Goal: Transaction & Acquisition: Purchase product/service

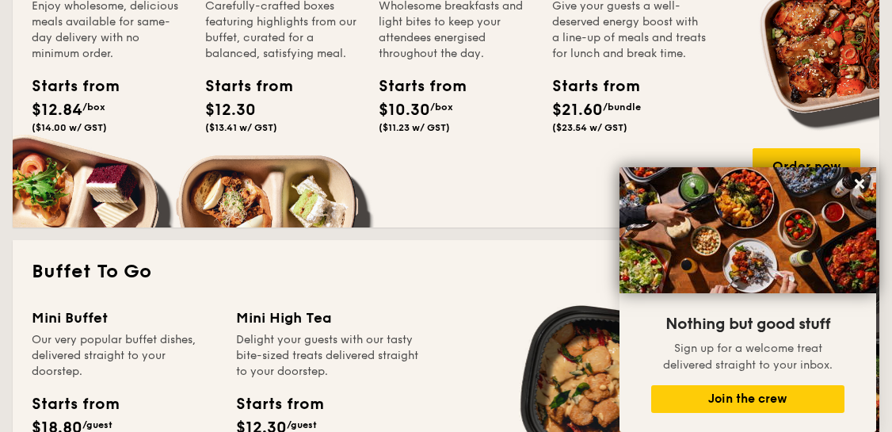
scroll to position [1415, 0]
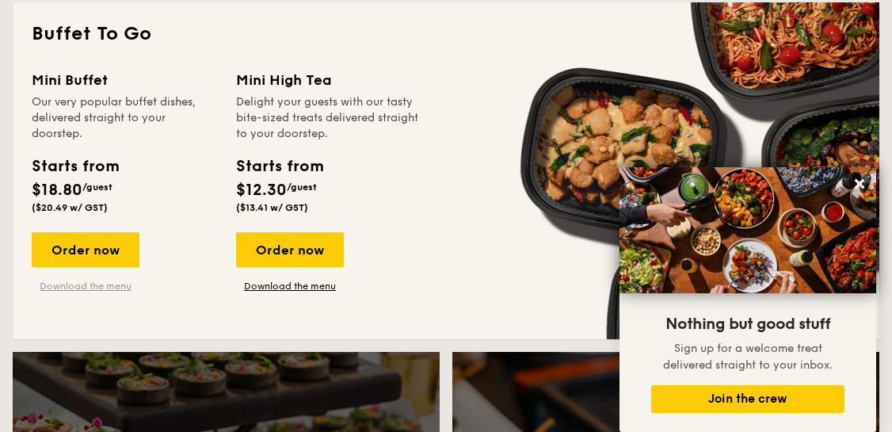
click at [117, 286] on link "Download the menu" at bounding box center [86, 286] width 108 height 13
click at [110, 254] on div "Order now" at bounding box center [86, 249] width 108 height 35
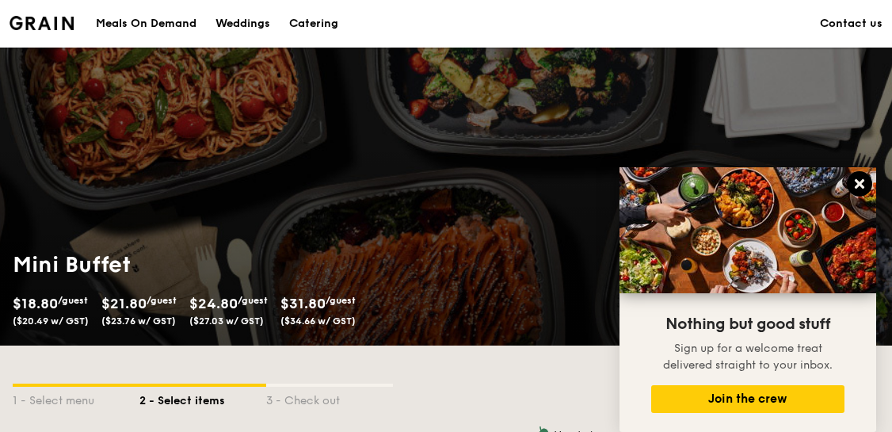
click at [858, 185] on icon at bounding box center [860, 184] width 10 height 10
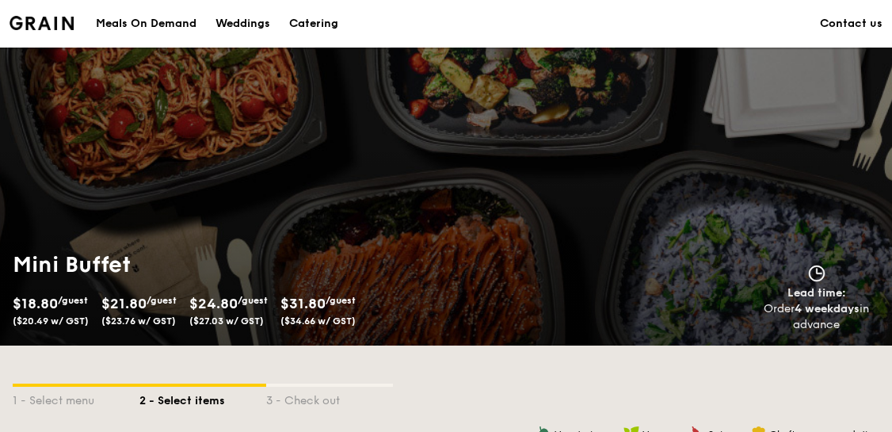
scroll to position [317, 0]
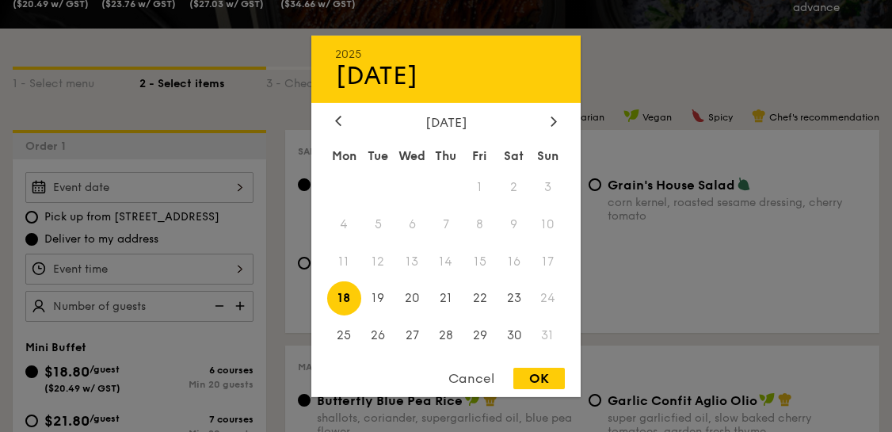
click at [238, 194] on div "2025 Aug [DATE] Tue Wed Thu Fri Sat Sun 1 2 3 4 5 6 7 8 9 10 11 12 13 14 15 16 …" at bounding box center [139, 187] width 228 height 31
click at [556, 126] on div at bounding box center [554, 121] width 14 height 15
click at [521, 181] on span "4" at bounding box center [514, 187] width 34 height 34
click at [536, 377] on div "OK" at bounding box center [538, 378] width 51 height 21
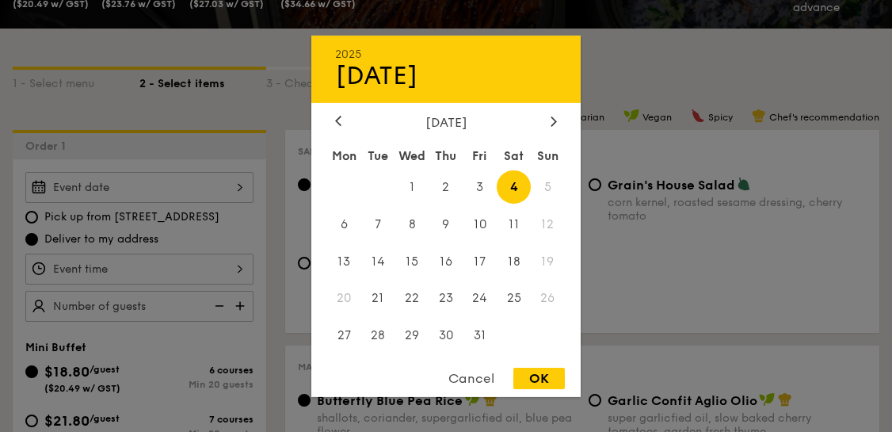
type input "[DATE]"
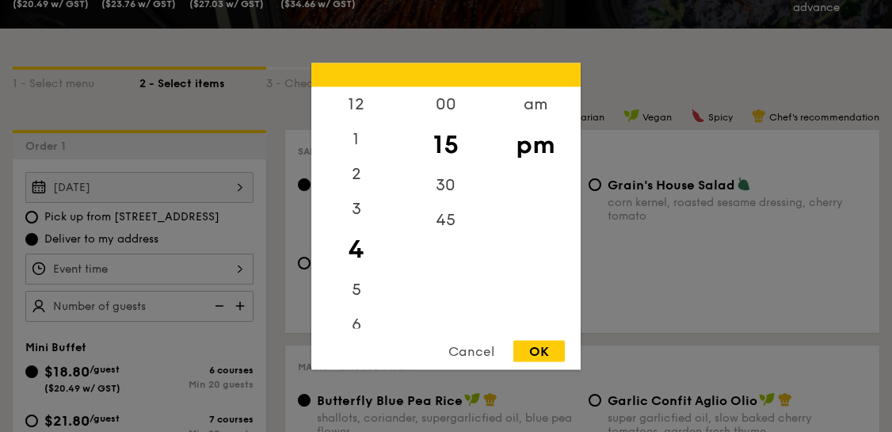
click at [244, 263] on div "12 1 2 3 4 5 6 7 8 9 10 11 00 15 30 45 am pm Cancel OK" at bounding box center [139, 269] width 228 height 31
drag, startPoint x: 368, startPoint y: 251, endPoint x: 362, endPoint y: 238, distance: 14.9
click at [362, 238] on div "4" at bounding box center [356, 249] width 90 height 46
click at [353, 323] on div "6" at bounding box center [356, 330] width 90 height 46
click at [548, 356] on div "OK" at bounding box center [538, 350] width 51 height 21
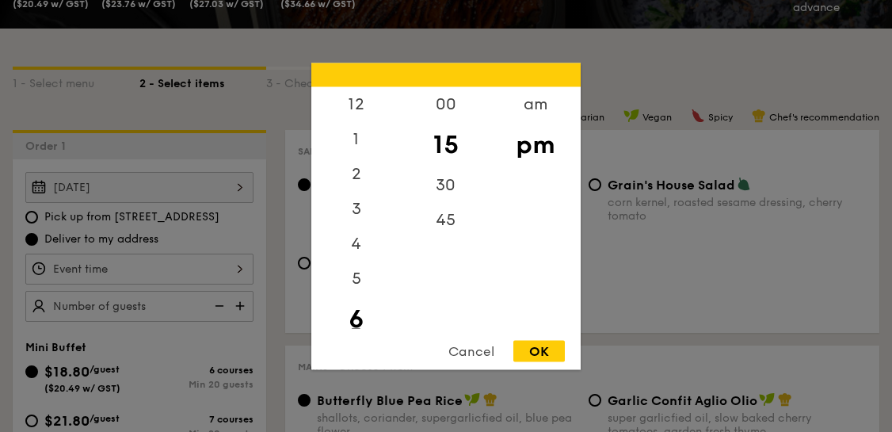
type input "6:15PM"
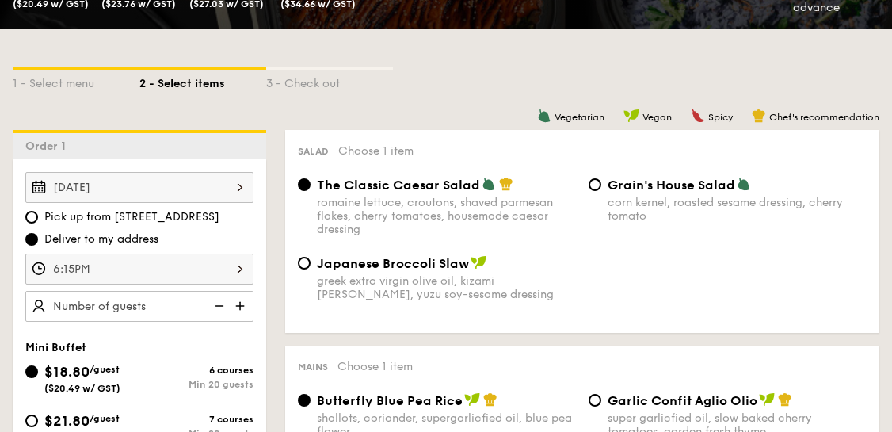
scroll to position [396, 0]
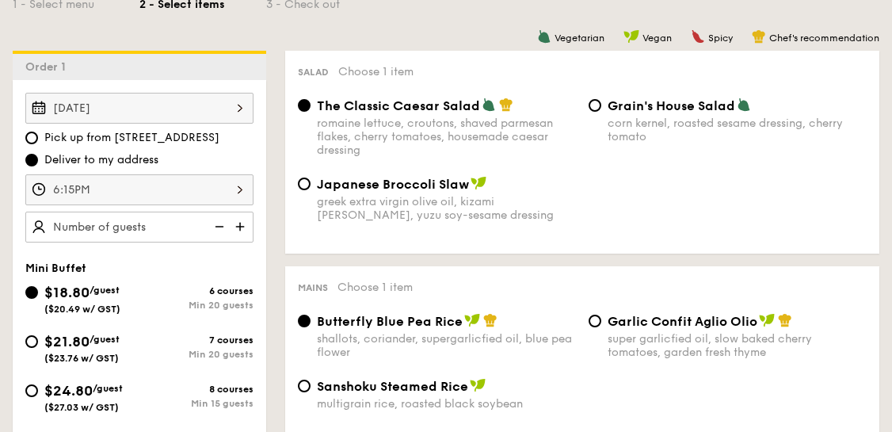
click at [244, 223] on img at bounding box center [242, 227] width 24 height 30
click at [222, 224] on img at bounding box center [218, 227] width 24 height 30
click at [218, 224] on img at bounding box center [218, 227] width 24 height 30
click at [220, 223] on img at bounding box center [218, 227] width 24 height 30
type input "20 guests"
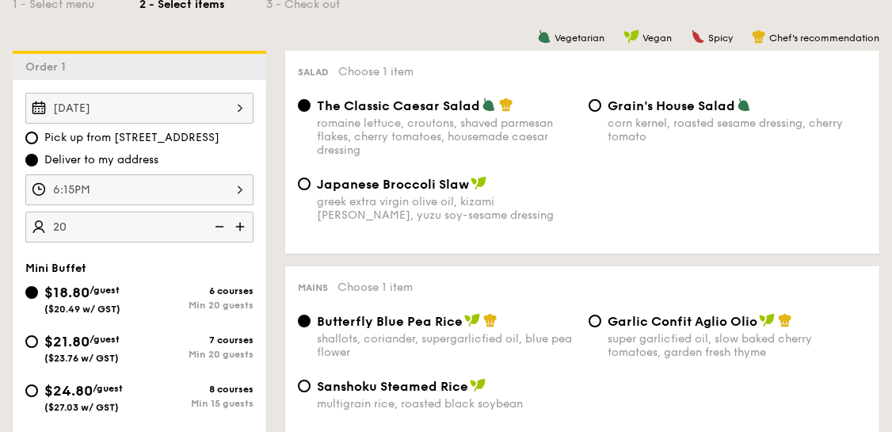
click at [224, 224] on img at bounding box center [218, 227] width 24 height 30
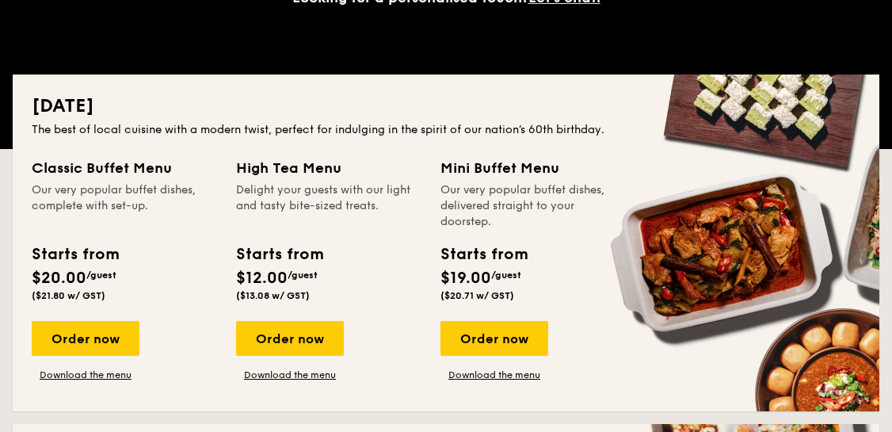
scroll to position [374, 0]
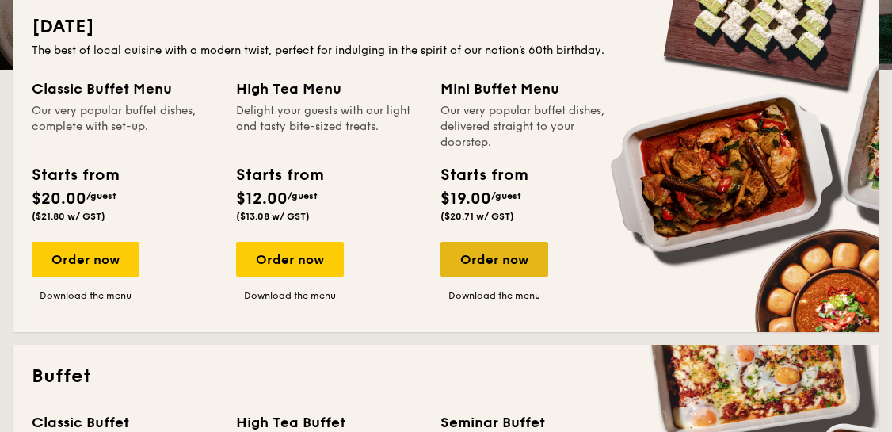
click at [503, 268] on div "Order now" at bounding box center [495, 259] width 108 height 35
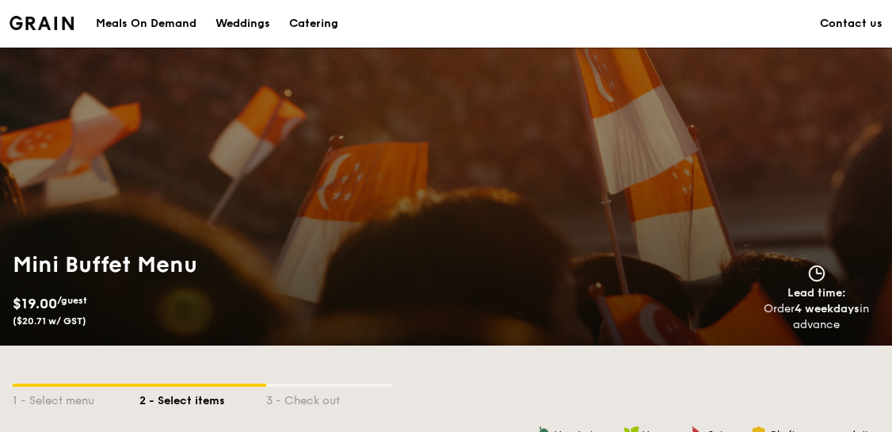
scroll to position [317, 0]
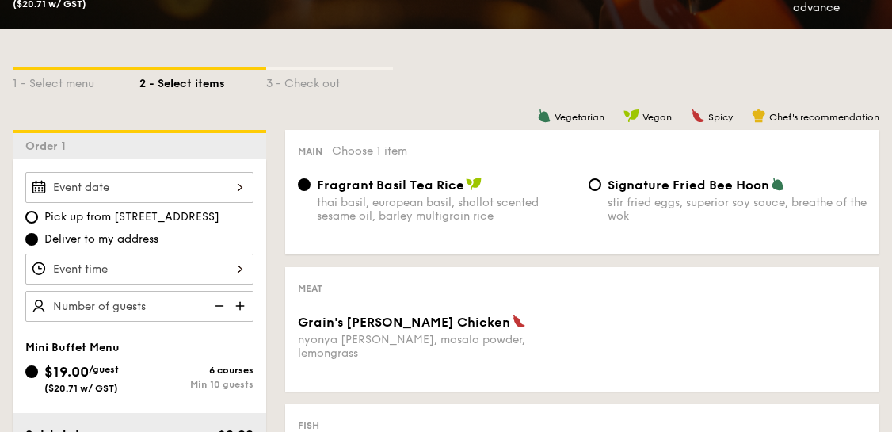
click at [242, 307] on img at bounding box center [242, 306] width 24 height 30
click at [241, 302] on img at bounding box center [242, 306] width 24 height 30
click at [242, 302] on img at bounding box center [242, 306] width 24 height 30
click at [220, 302] on img at bounding box center [218, 306] width 24 height 30
type input "15 guests"
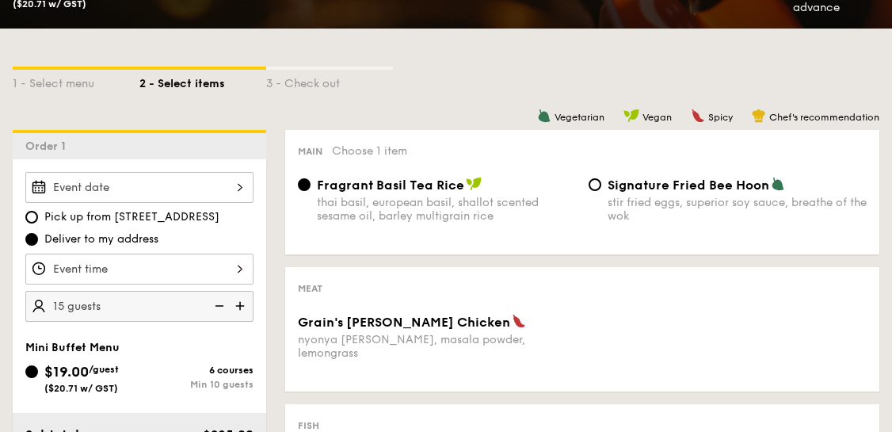
click at [130, 192] on div at bounding box center [139, 187] width 228 height 31
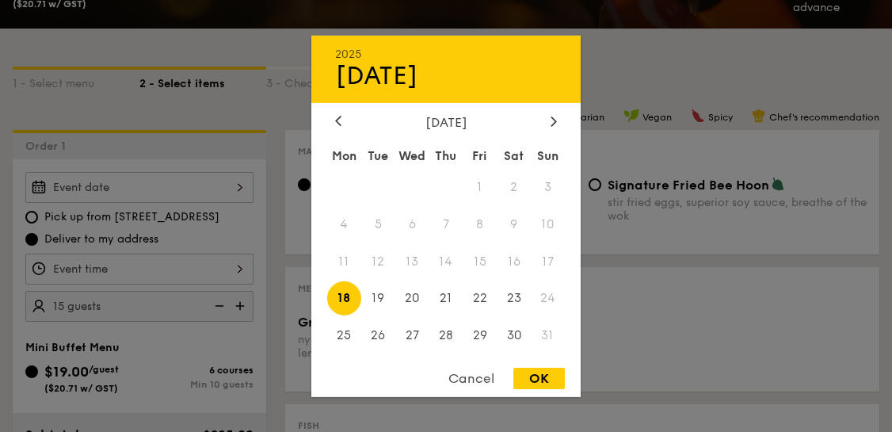
click at [561, 119] on div "[DATE]" at bounding box center [445, 121] width 269 height 15
click at [556, 119] on icon at bounding box center [553, 121] width 5 height 10
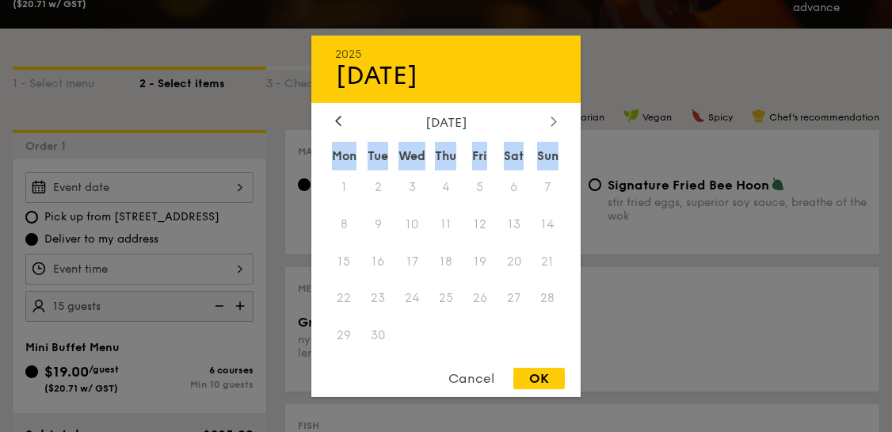
click at [556, 119] on icon at bounding box center [553, 121] width 5 height 10
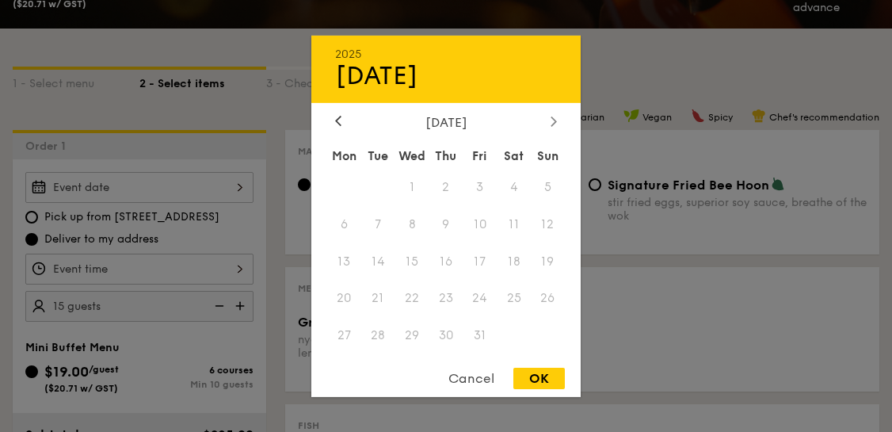
click at [549, 121] on div at bounding box center [554, 121] width 14 height 15
click at [452, 380] on div "Cancel" at bounding box center [472, 378] width 78 height 21
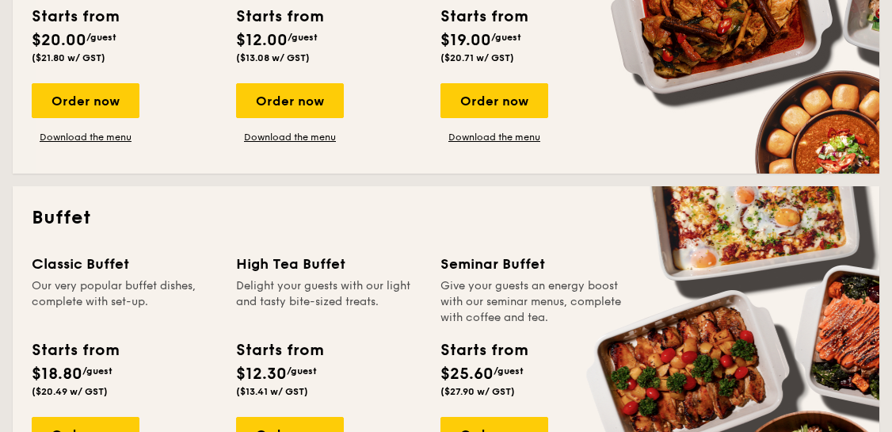
scroll to position [612, 0]
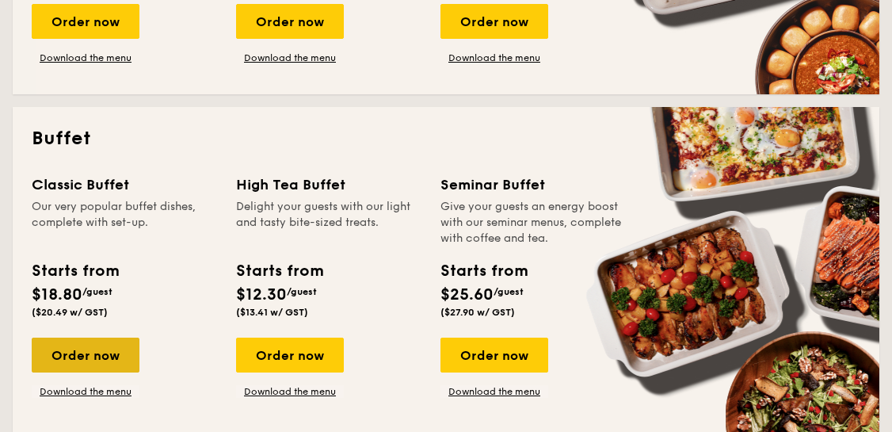
click at [113, 362] on div "Order now" at bounding box center [86, 355] width 108 height 35
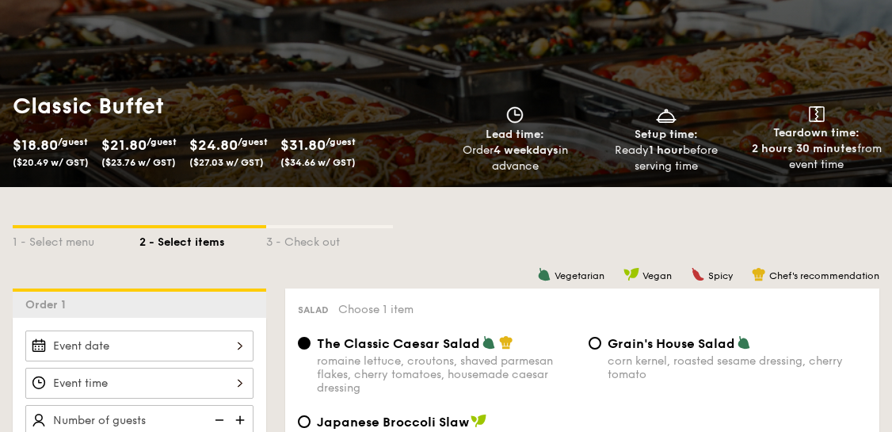
scroll to position [317, 0]
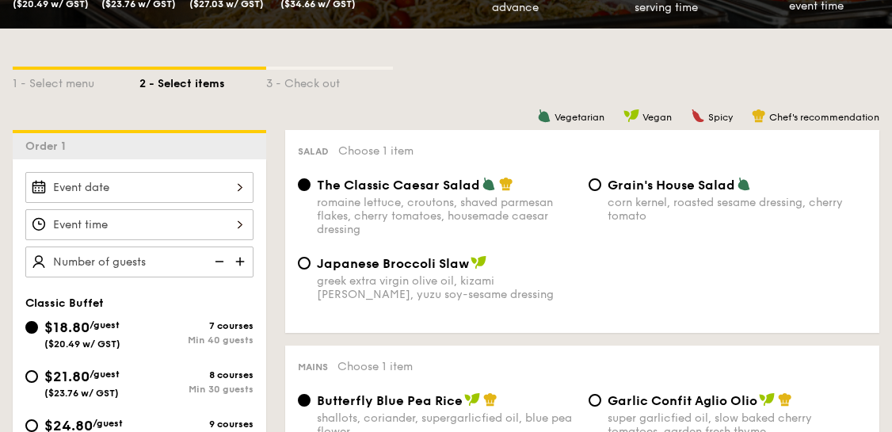
click at [242, 261] on img at bounding box center [242, 261] width 24 height 30
type input "40 guests"
click at [214, 259] on img at bounding box center [218, 261] width 24 height 30
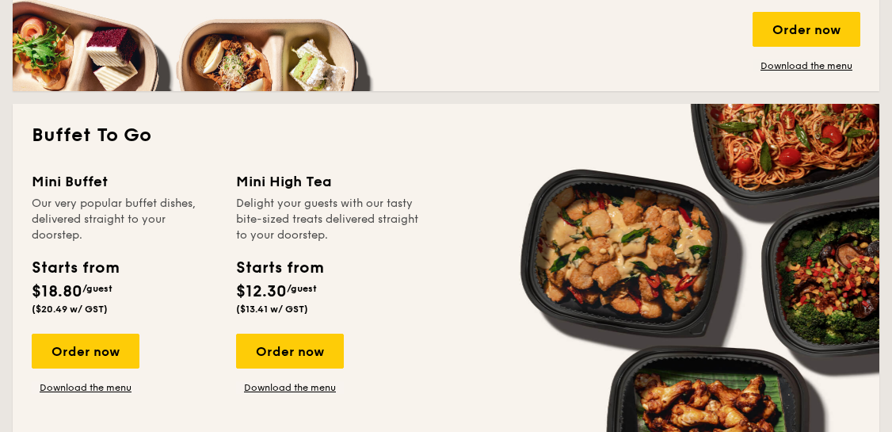
scroll to position [1472, 0]
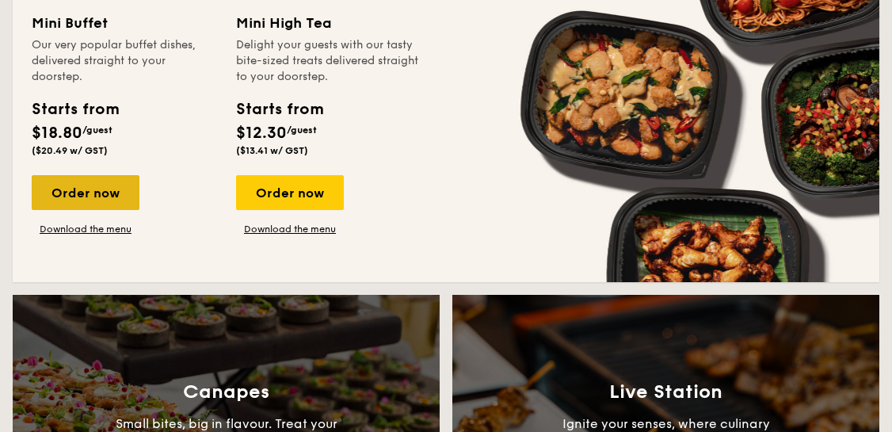
click at [114, 202] on div "Order now" at bounding box center [86, 192] width 108 height 35
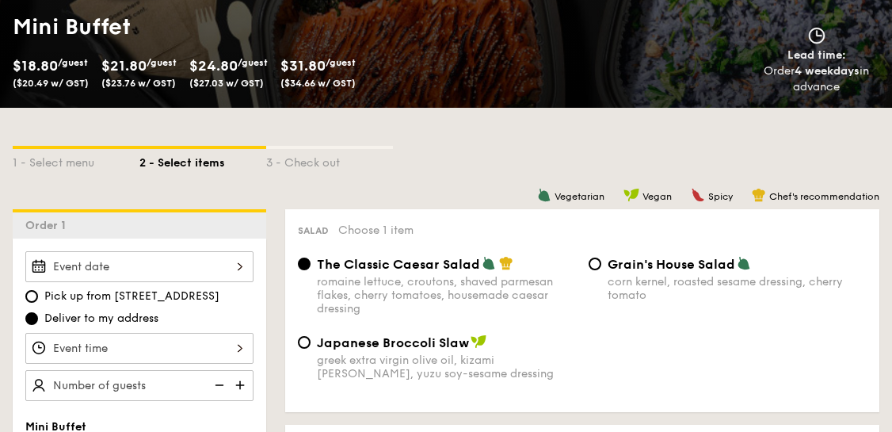
scroll to position [396, 0]
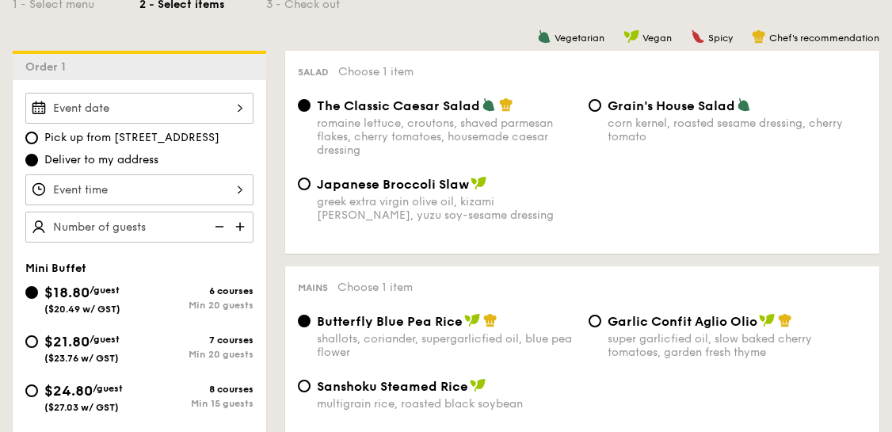
click at [242, 222] on img at bounding box center [242, 227] width 24 height 30
type input "20 guests"
click at [221, 224] on img at bounding box center [218, 227] width 24 height 30
click at [304, 183] on input "Japanese Broccoli Slaw greek extra virgin olive oil, kizami [PERSON_NAME], yuzu…" at bounding box center [304, 183] width 13 height 13
radio input "true"
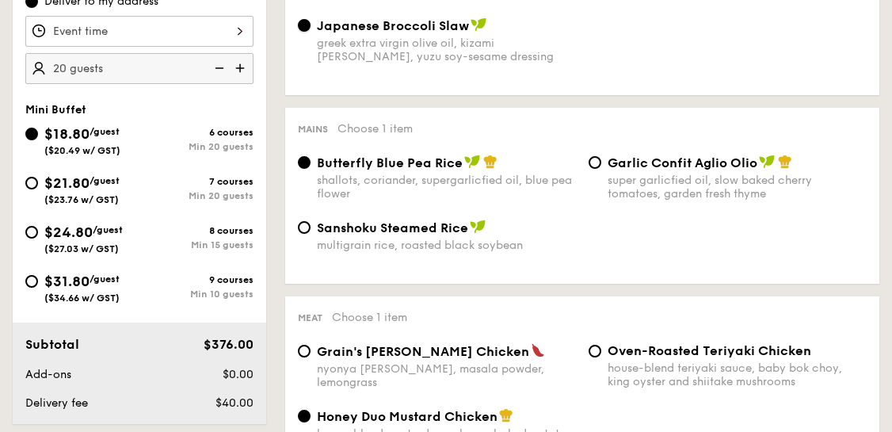
scroll to position [634, 0]
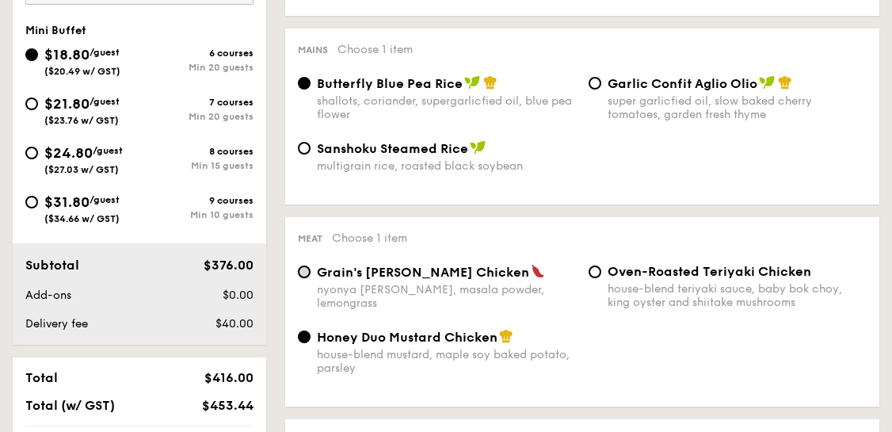
click at [304, 275] on input "Grain's [PERSON_NAME] Chicken nyonya [PERSON_NAME], masala powder, lemongrass" at bounding box center [304, 271] width 13 height 13
radio input "true"
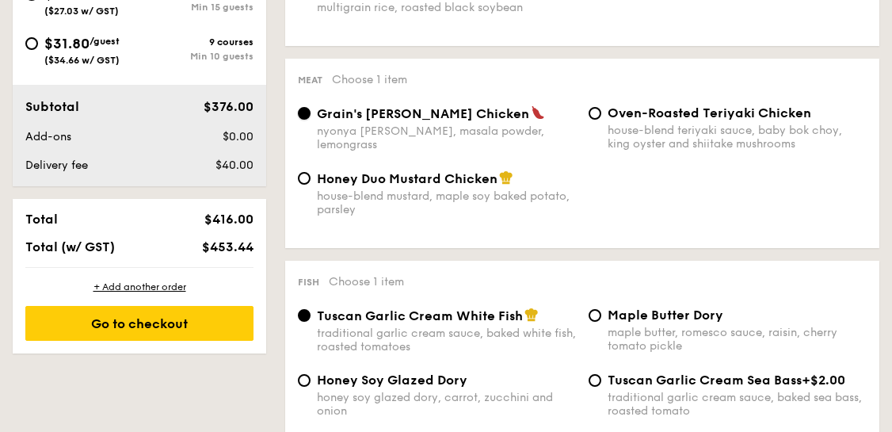
scroll to position [951, 0]
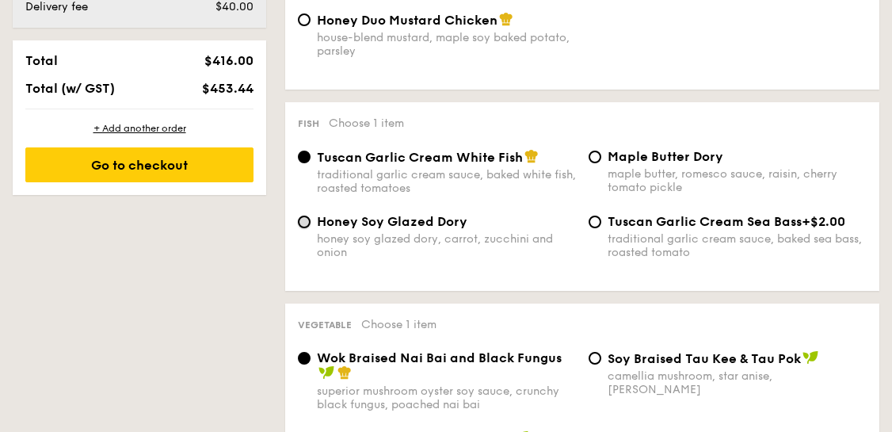
click at [309, 223] on input "Honey Soy Glazed Dory honey soy glazed dory, carrot, zucchini and onion" at bounding box center [304, 222] width 13 height 13
radio input "true"
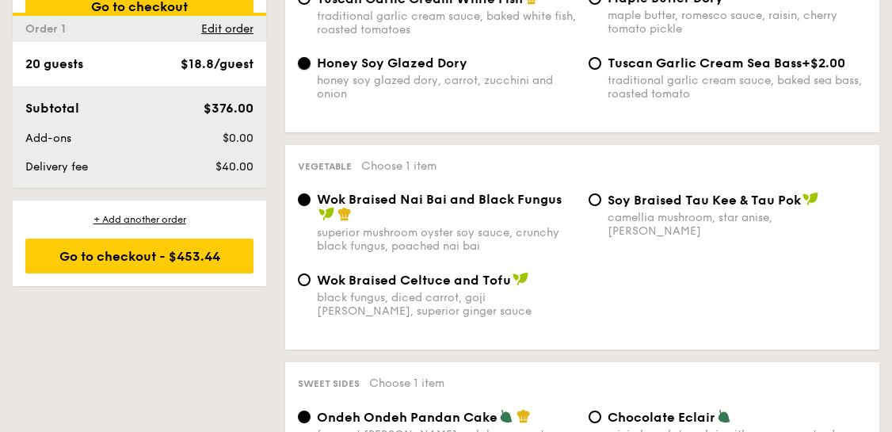
scroll to position [1347, 0]
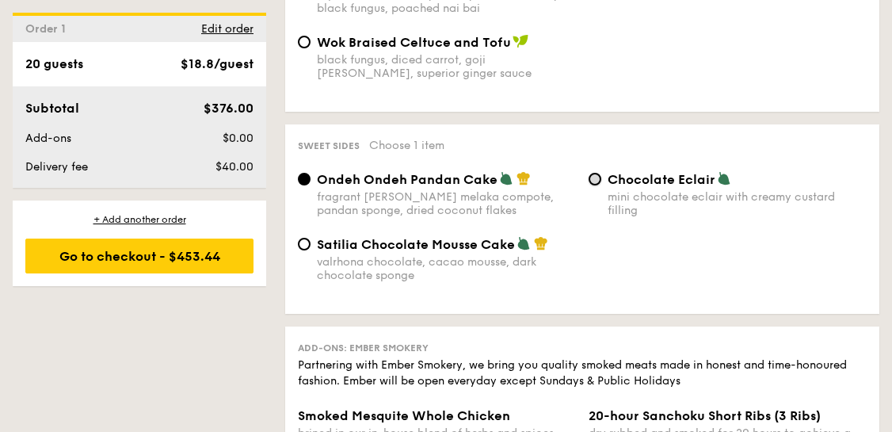
click at [592, 185] on input "Chocolate Eclair mini chocolate eclair with creamy custard filling" at bounding box center [595, 179] width 13 height 13
radio input "true"
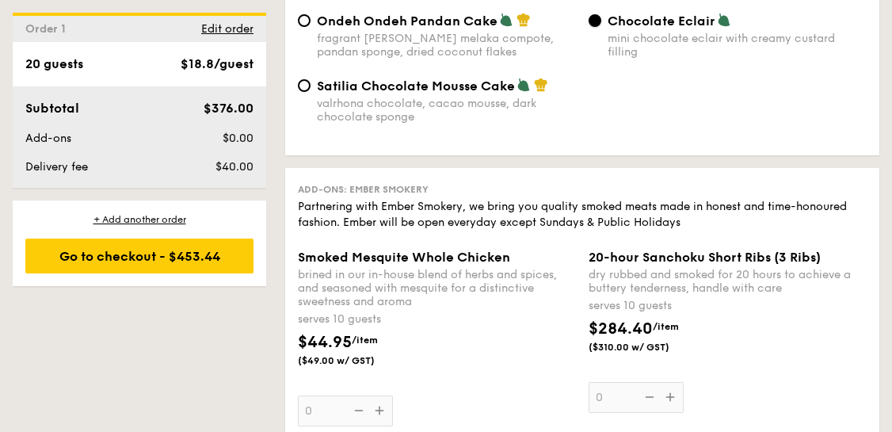
scroll to position [1268, 0]
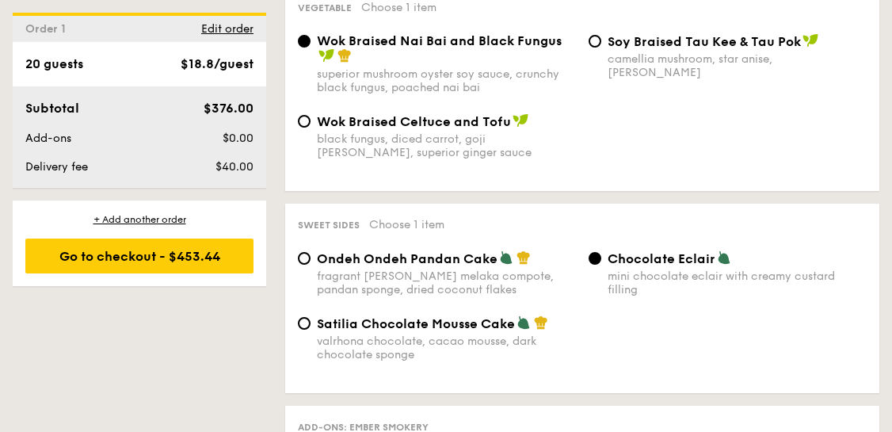
scroll to position [3203, 0]
